Goal: Use online tool/utility: Use online tool/utility

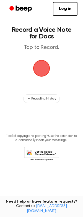
click at [41, 68] on span "button" at bounding box center [41, 68] width 31 height 31
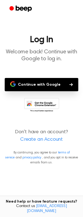
click at [45, 85] on button "Continue with Google" at bounding box center [42, 84] width 74 height 13
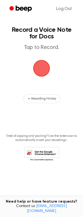
click at [41, 68] on span "button" at bounding box center [41, 68] width 17 height 17
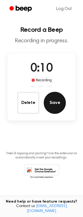
click at [53, 103] on button "Save" at bounding box center [55, 103] width 22 height 22
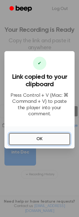
click at [43, 135] on button "OK" at bounding box center [39, 139] width 61 height 12
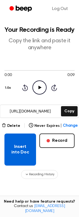
click at [23, 150] on button "Insert into Doc" at bounding box center [20, 150] width 32 height 32
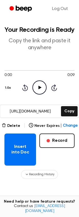
click at [39, 88] on icon at bounding box center [39, 88] width 3 height 4
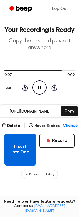
click at [23, 154] on button "Insert into Doc" at bounding box center [20, 150] width 32 height 32
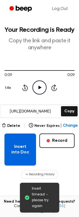
click at [21, 150] on button "Insert into Doc" at bounding box center [20, 150] width 32 height 32
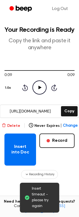
click at [14, 124] on button "Delete" at bounding box center [11, 126] width 19 height 6
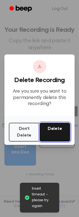
click at [56, 133] on button "Delete" at bounding box center [55, 132] width 31 height 19
click at [58, 129] on button "Delete" at bounding box center [55, 132] width 31 height 19
